Goal: Transaction & Acquisition: Purchase product/service

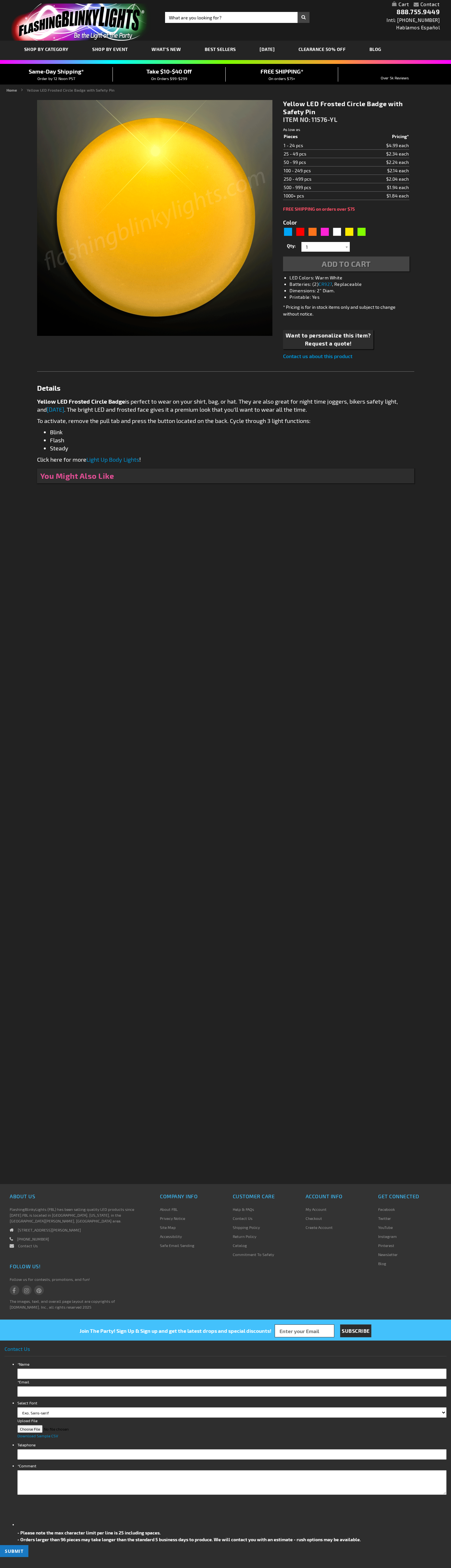
type input "5647"
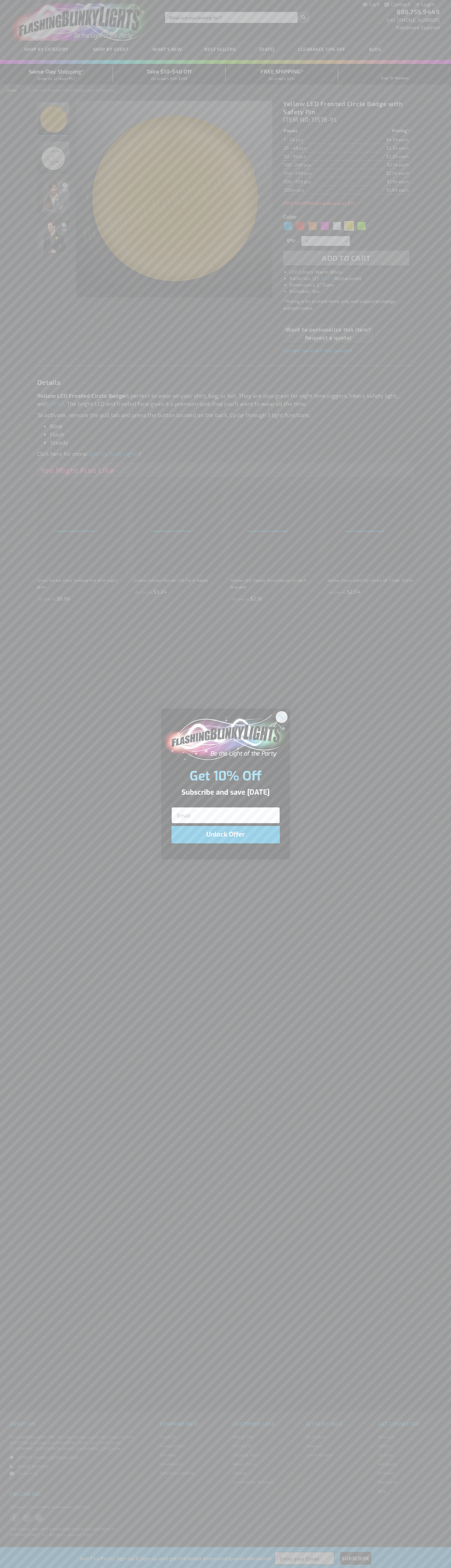
click at [282, 717] on icon "Close dialog" at bounding box center [281, 717] width 5 height 5
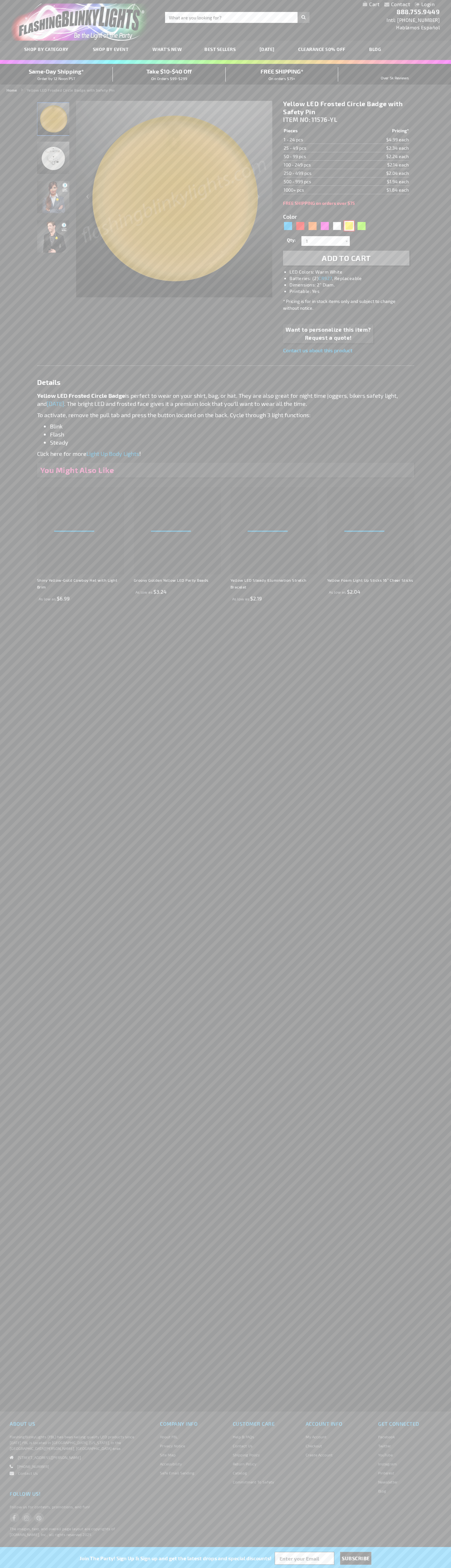
click at [350, 226] on div "Yellow" at bounding box center [350, 226] width 9 height 9
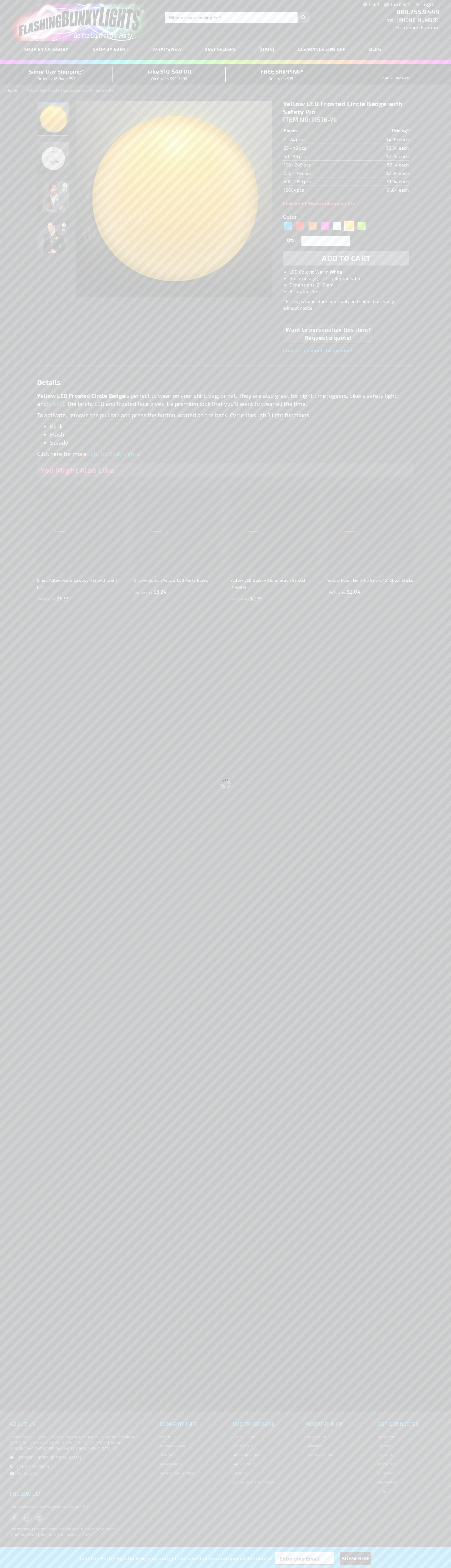
select select
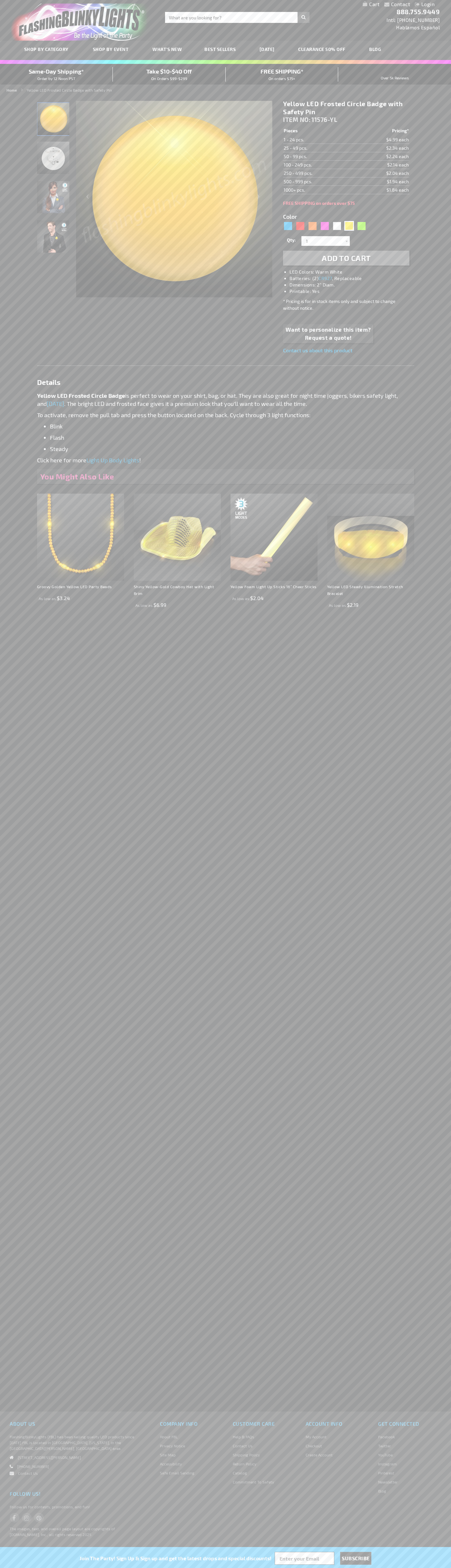
click at [347, 259] on span "Add to Cart" at bounding box center [346, 258] width 49 height 9
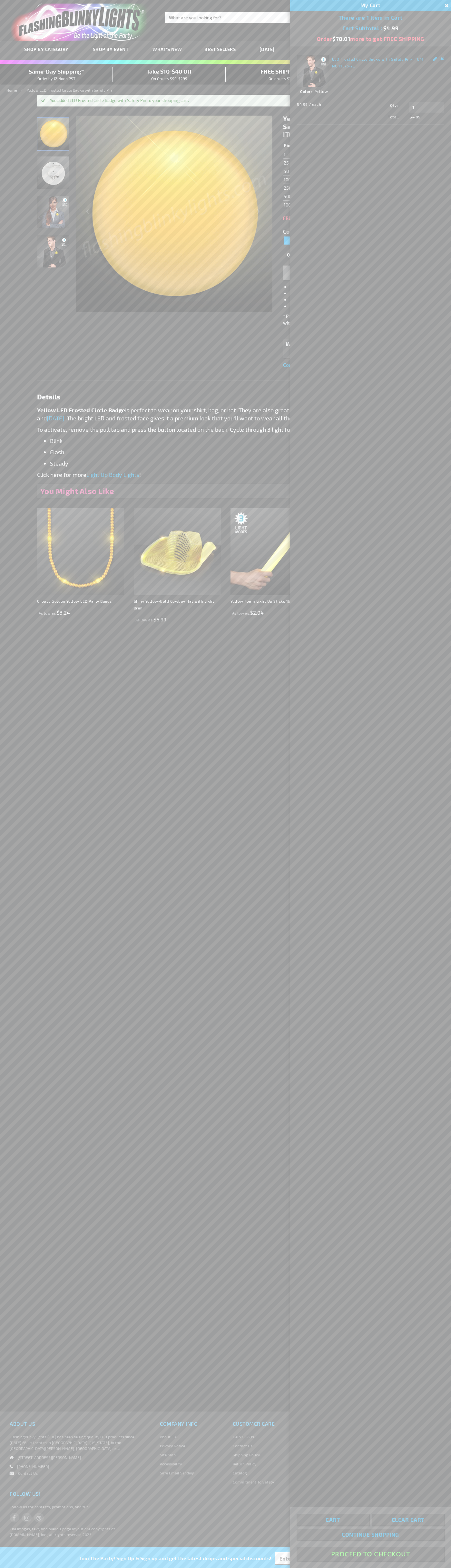
click at [371, 1554] on button "Proceed To Checkout" at bounding box center [370, 1554] width 148 height 15
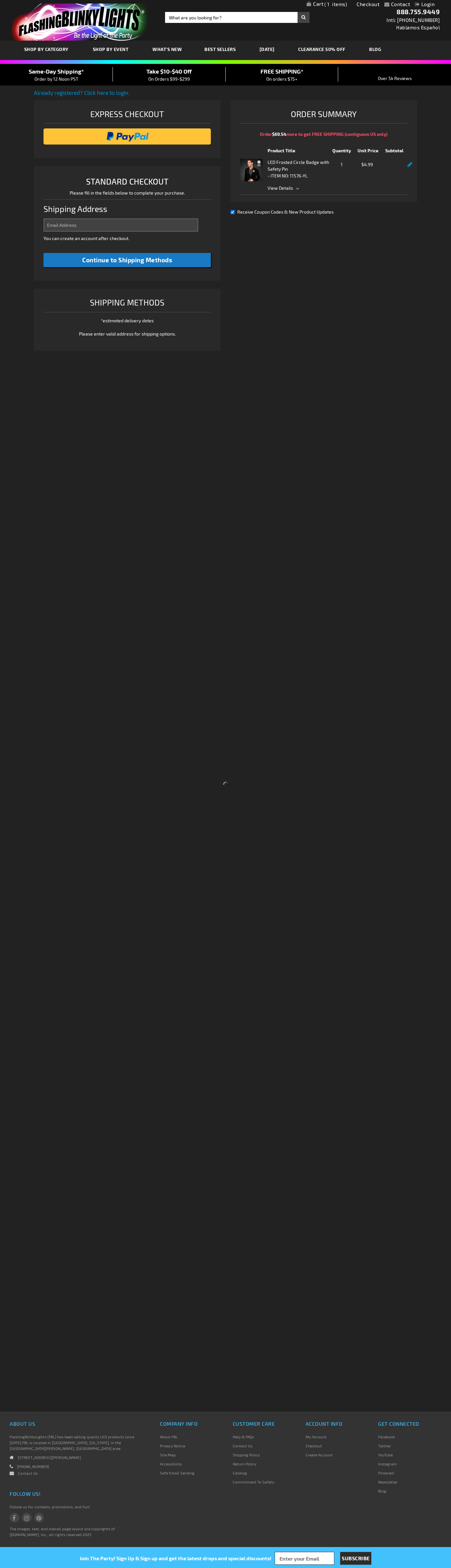
select select "US"
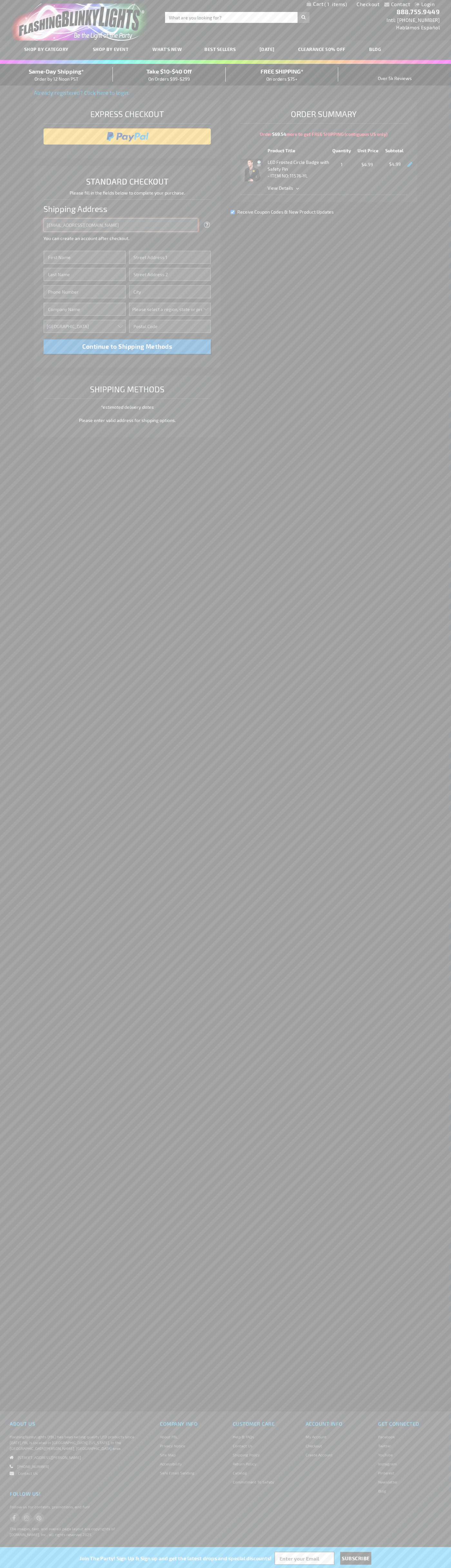
type input "johnsmith005@storebotmail.joonix.net"
type input "John"
type input "201 Colorado St"
type input "First floor"
type input "austin"
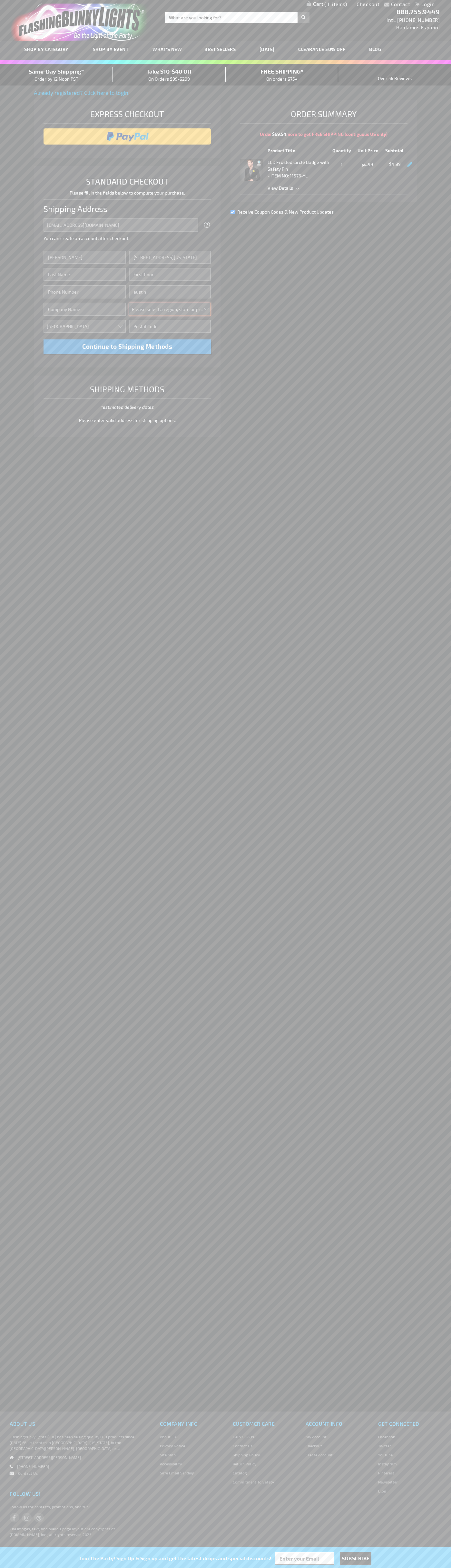
select select "57"
type input "78701"
type input "Smith"
type input "6502530000"
type input "John Smith"
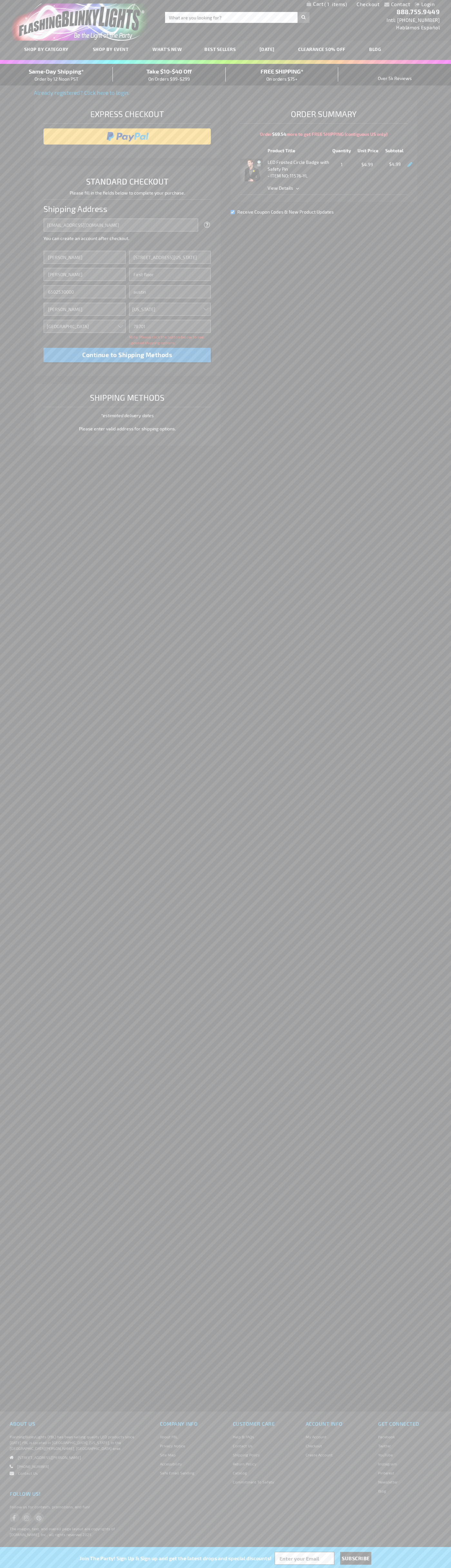
click at [57, 74] on div "Same-Day Shipping* Order by 12 Noon PST" at bounding box center [56, 74] width 113 height 15
click at [127, 137] on input "image" at bounding box center [126, 137] width 161 height 13
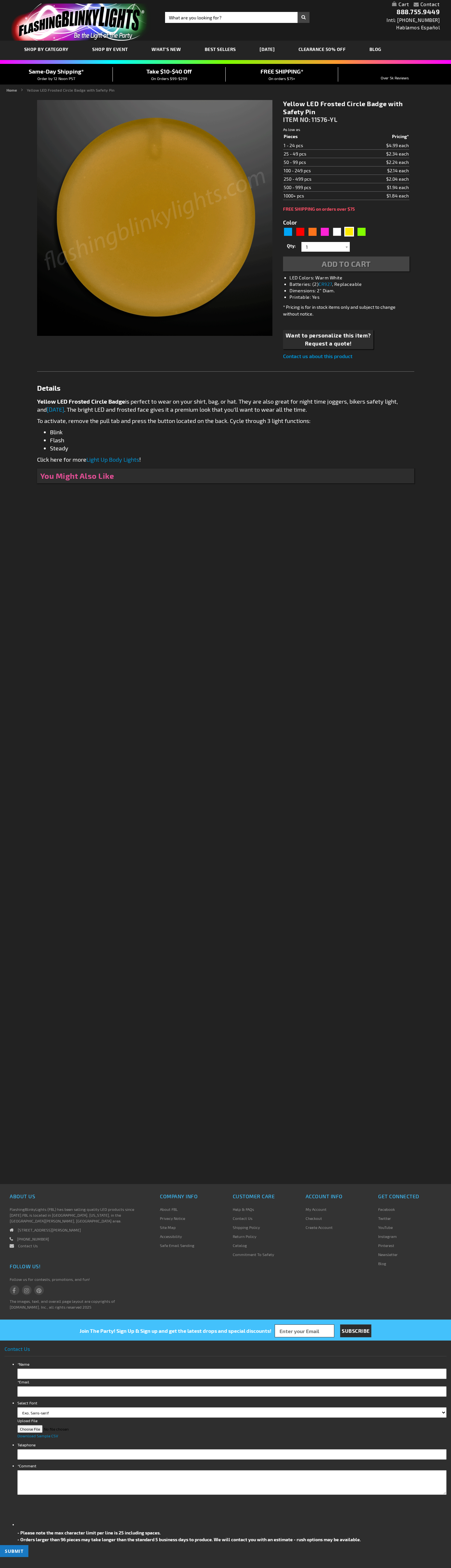
type input "5647"
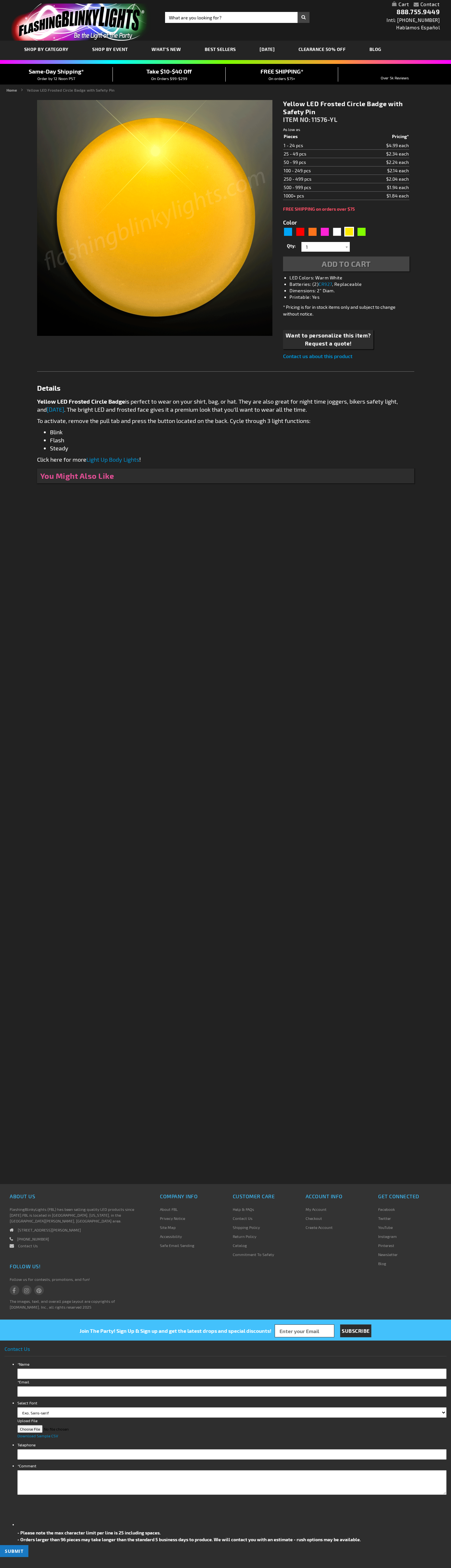
type input "5647"
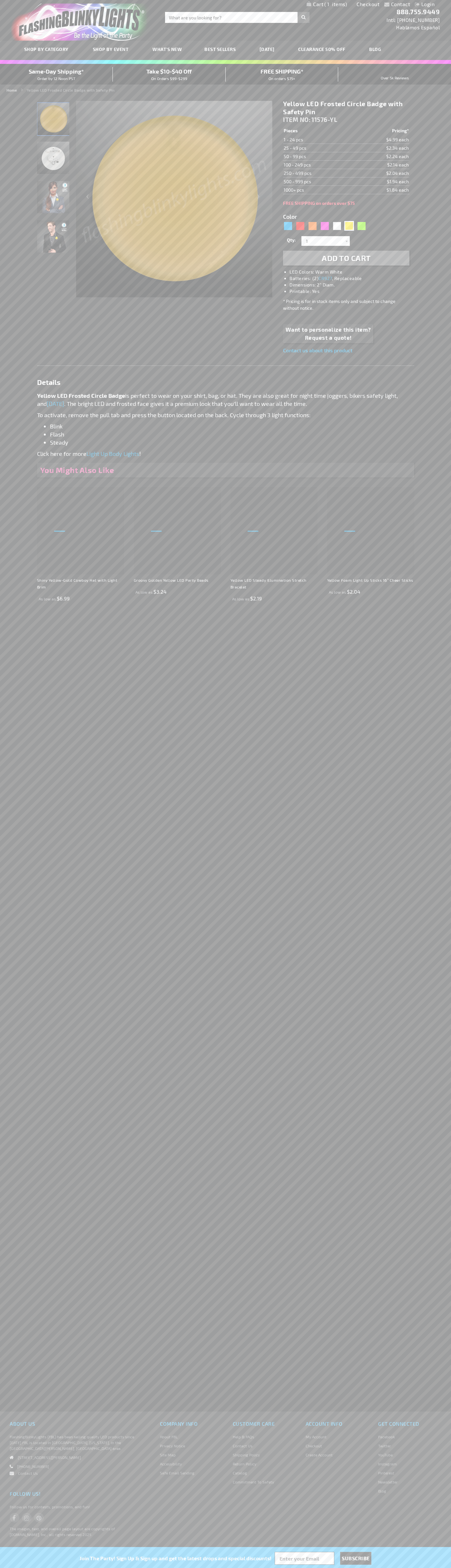
click at [327, 5] on span "1" at bounding box center [336, 4] width 22 height 6
